Goal: Information Seeking & Learning: Learn about a topic

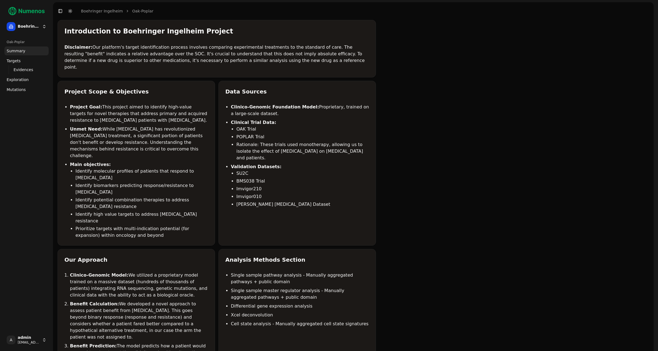
click at [21, 91] on span "Mutations" at bounding box center [16, 90] width 19 height 6
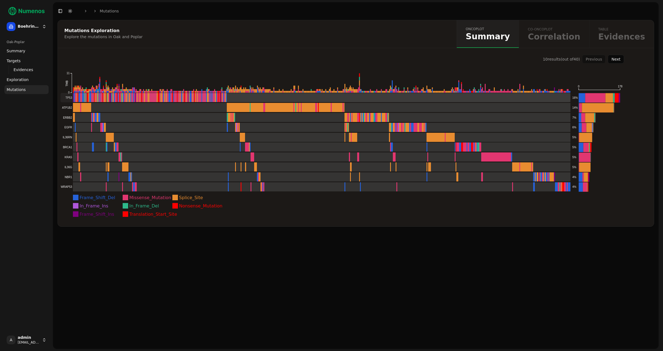
click at [428, 99] on rect at bounding box center [316, 97] width 510 height 9
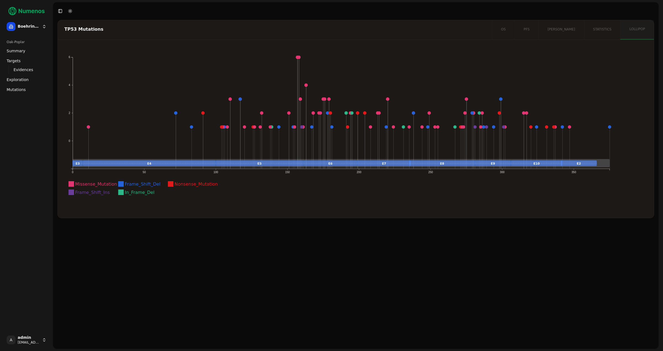
click at [378, 202] on icon "Missense_Mutation Frame_Shift_Del Nonsense_Mutation Frame_Shift_Ins In_Frame_De…" at bounding box center [341, 128] width 554 height 150
click at [192, 140] on icon "Missense_Mutation Frame_Shift_Del Nonsense_Mutation Frame_Shift_Ins In_Frame_De…" at bounding box center [341, 128] width 554 height 150
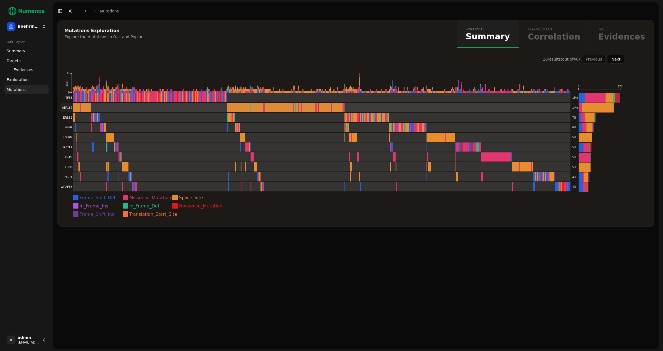
click at [130, 106] on rect at bounding box center [316, 107] width 510 height 9
